Goal: Find specific page/section: Find specific page/section

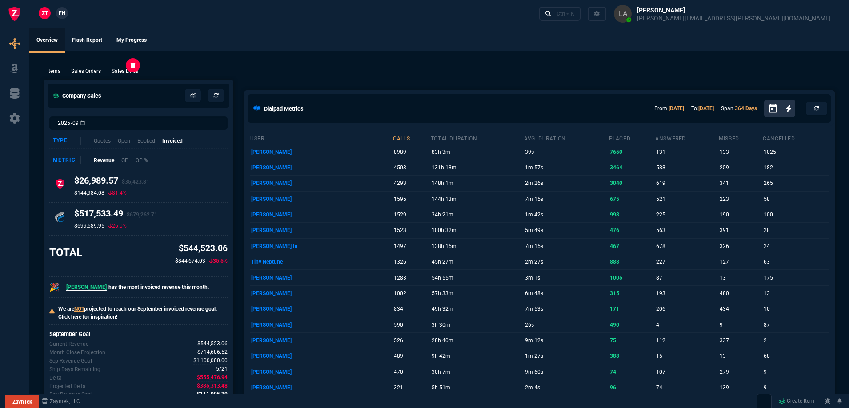
click at [122, 73] on p "Sales Lines" at bounding box center [125, 71] width 27 height 8
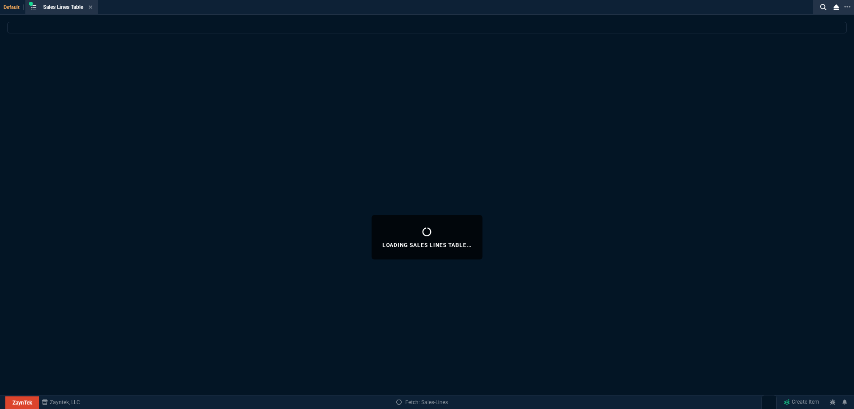
select select
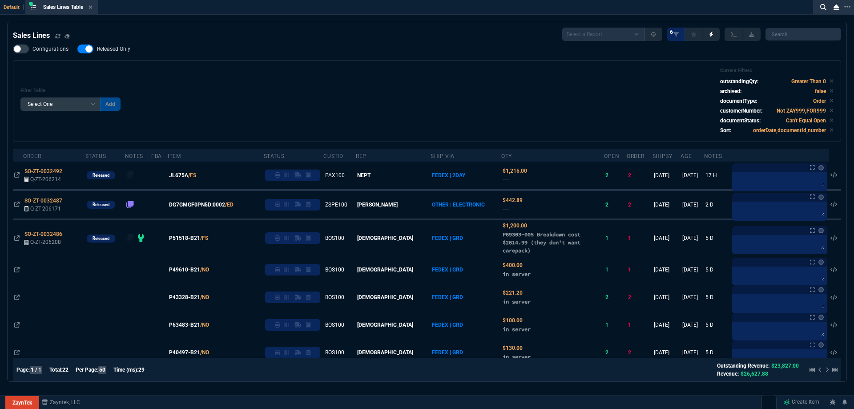
click at [111, 49] on span "Released Only" at bounding box center [113, 48] width 33 height 7
click at [77, 49] on input "Released Only" at bounding box center [77, 49] width 0 height 0
checkbox input "false"
click at [409, 97] on div "Filter Table Select One Add Filter () Age () ATS () Cond (itemVariantCode) Cust…" at bounding box center [426, 101] width 813 height 67
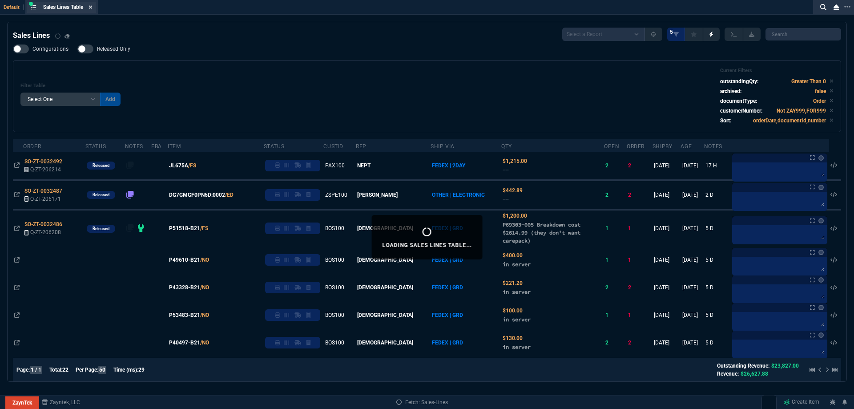
click at [92, 8] on icon at bounding box center [90, 6] width 4 height 5
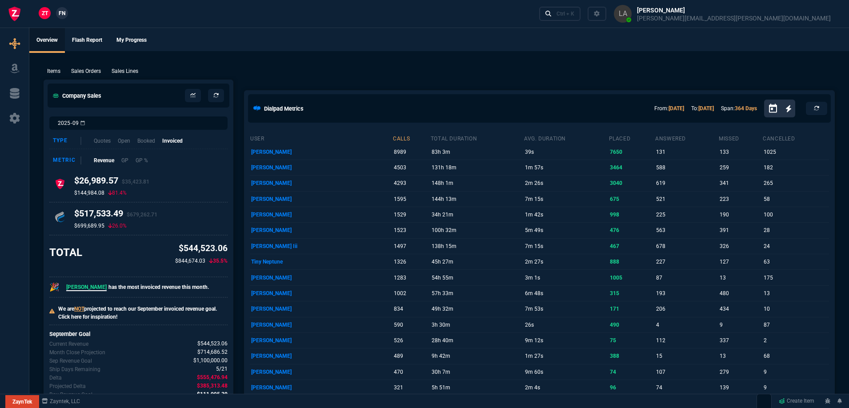
click at [64, 16] on span "FN" at bounding box center [62, 13] width 7 height 8
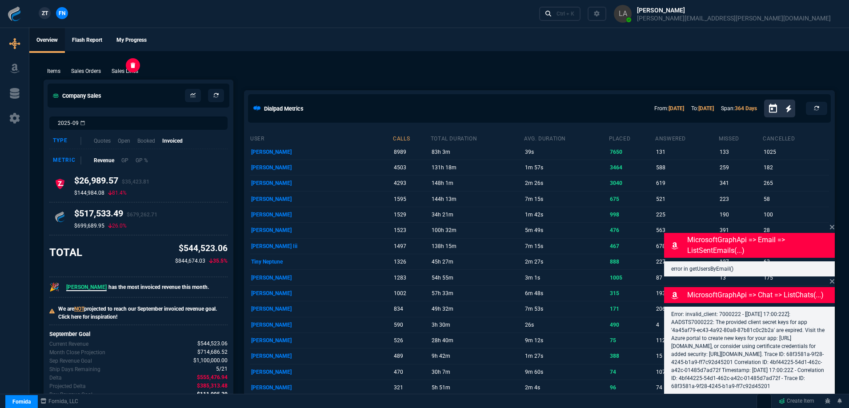
click at [121, 68] on p "Sales Lines" at bounding box center [125, 71] width 27 height 8
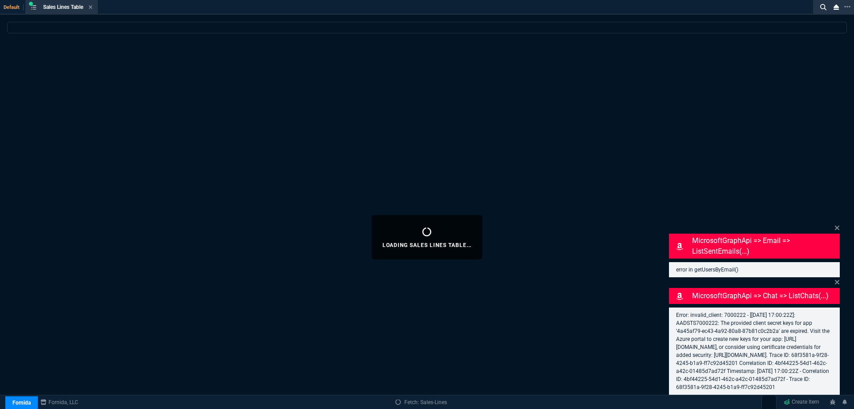
select select
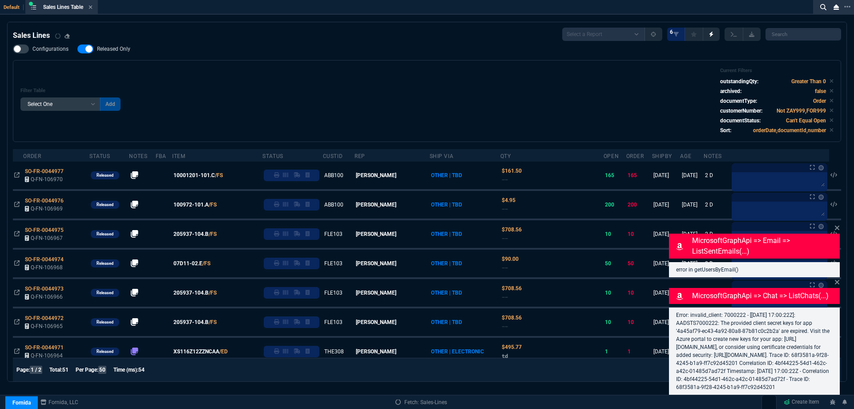
click at [107, 52] on span "Released Only" at bounding box center [113, 48] width 33 height 7
click at [77, 49] on input "Released Only" at bounding box center [77, 49] width 0 height 0
